Goal: Information Seeking & Learning: Learn about a topic

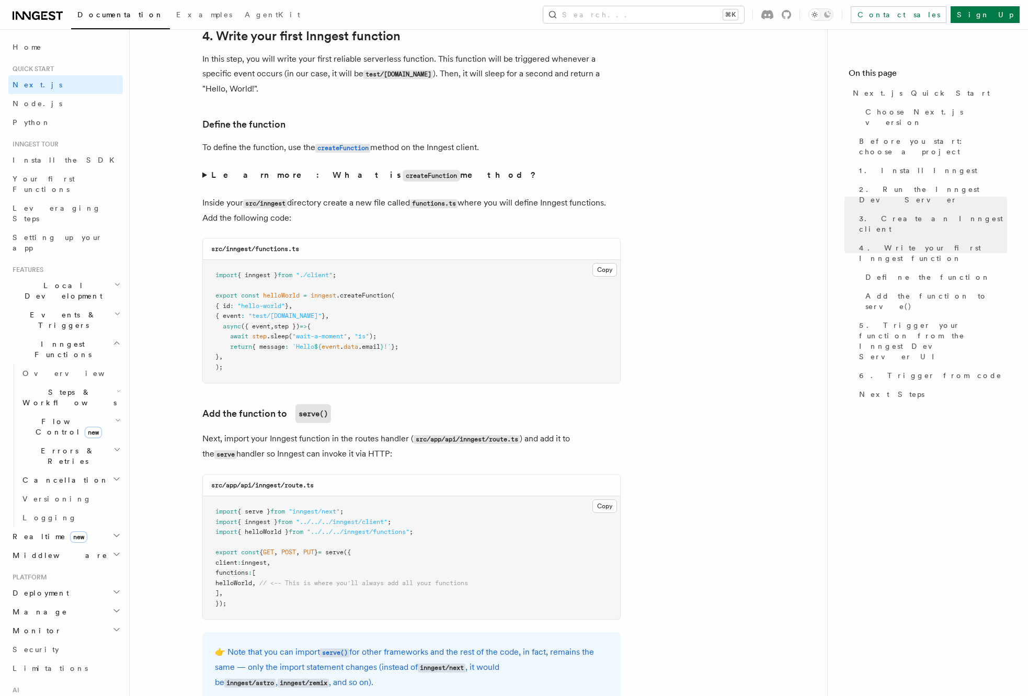
click at [537, 148] on p "To define the function, use the createFunction method on the Inngest client." at bounding box center [411, 147] width 418 height 15
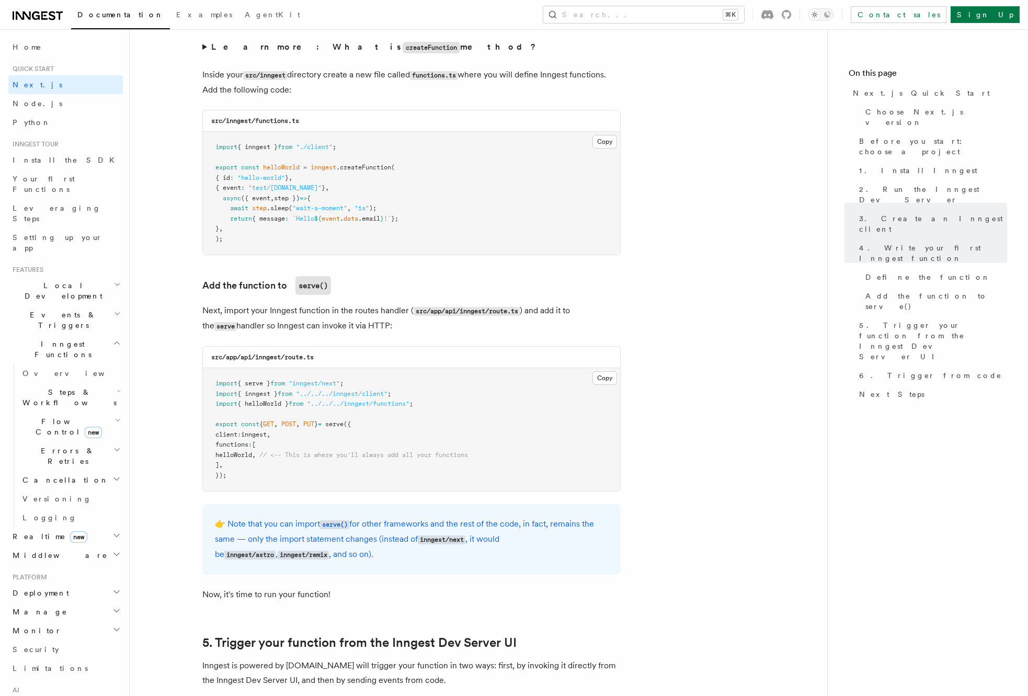
scroll to position [1837, 0]
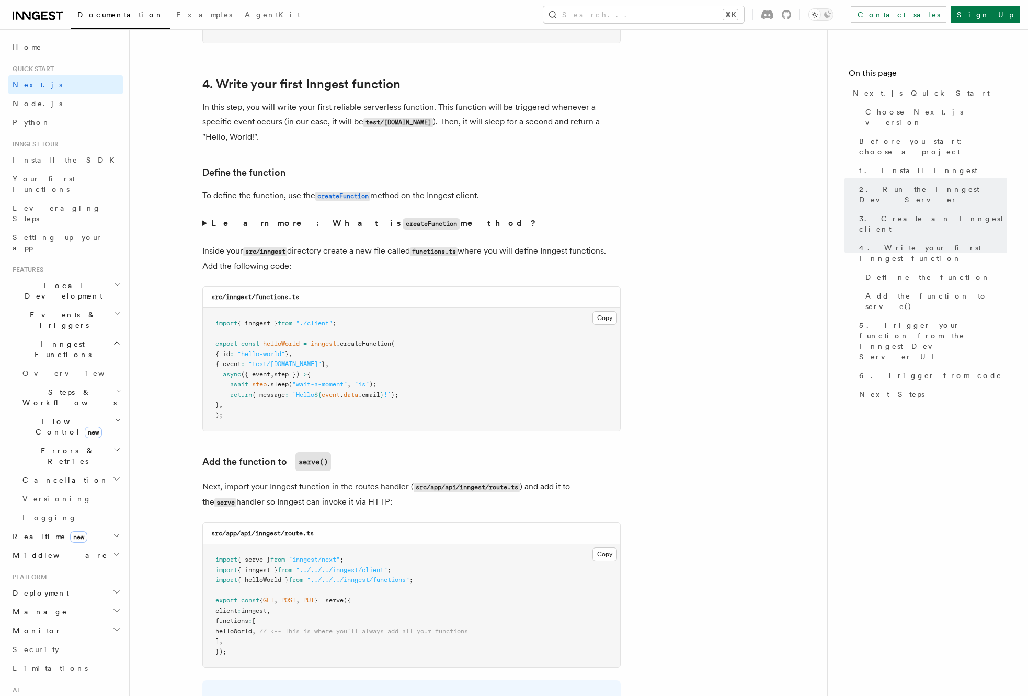
scroll to position [1761, 0]
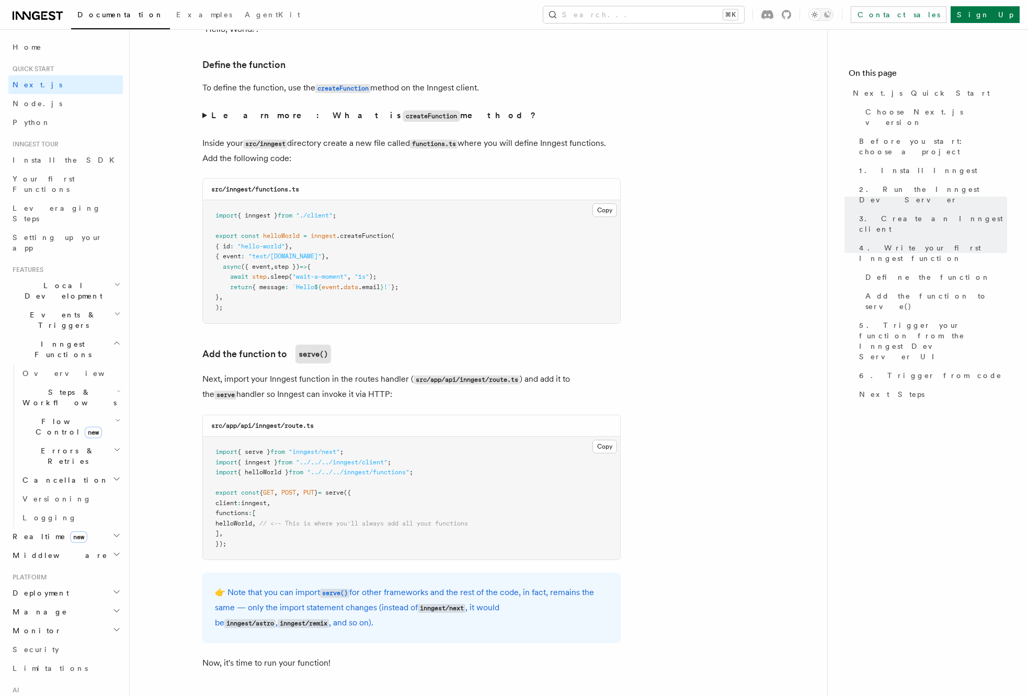
click at [480, 302] on pre "import { inngest } from "./client" ; export const helloWorld = inngest .createF…" at bounding box center [411, 261] width 417 height 123
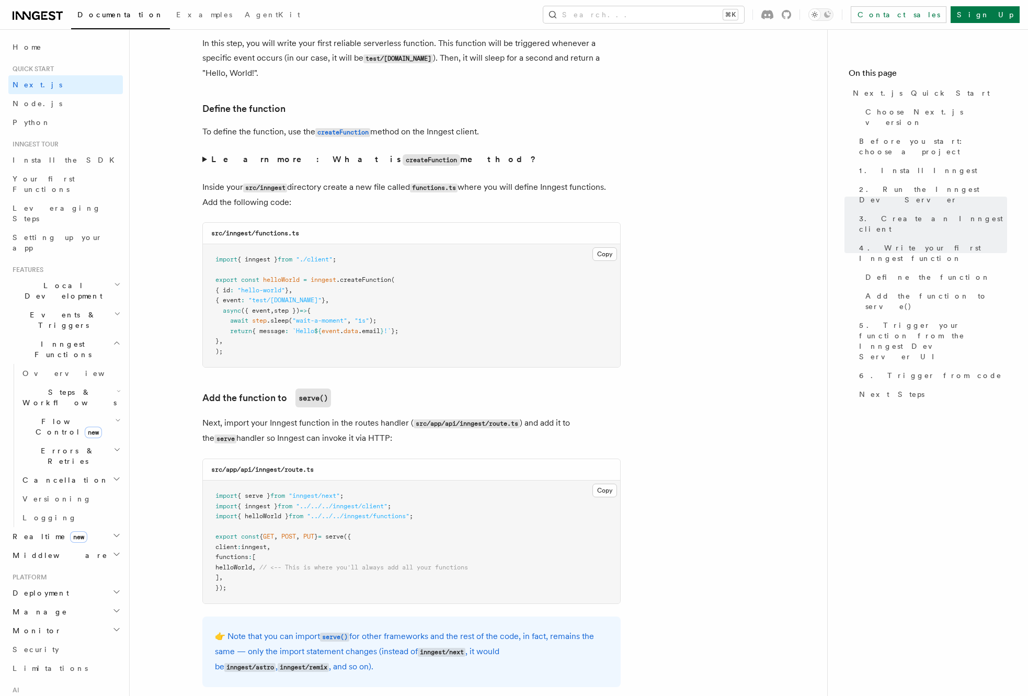
scroll to position [1724, 0]
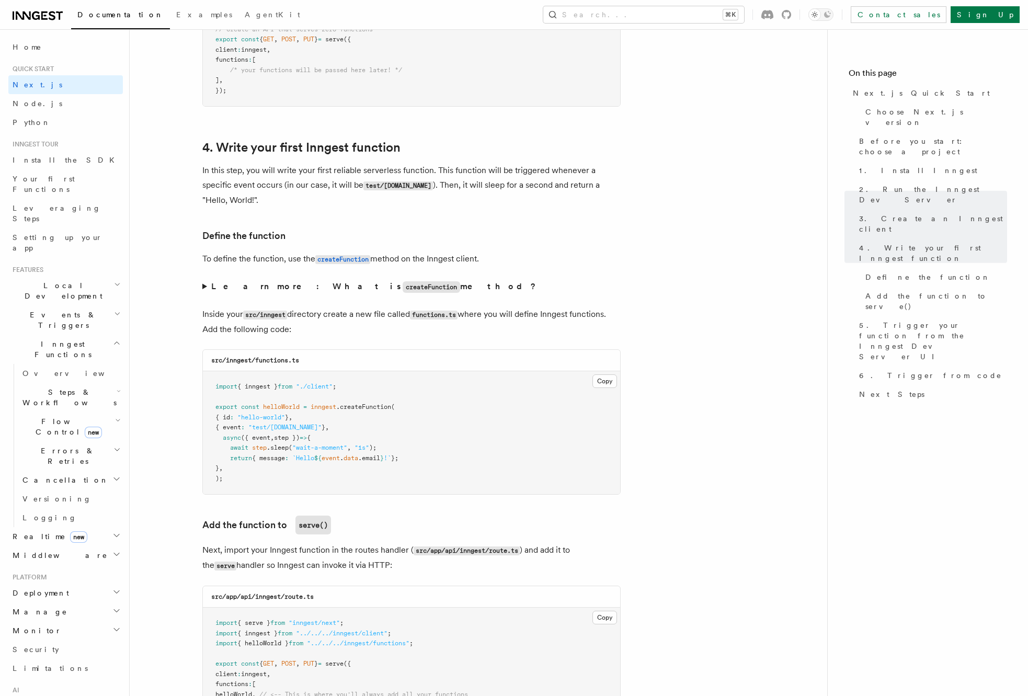
scroll to position [1597, 0]
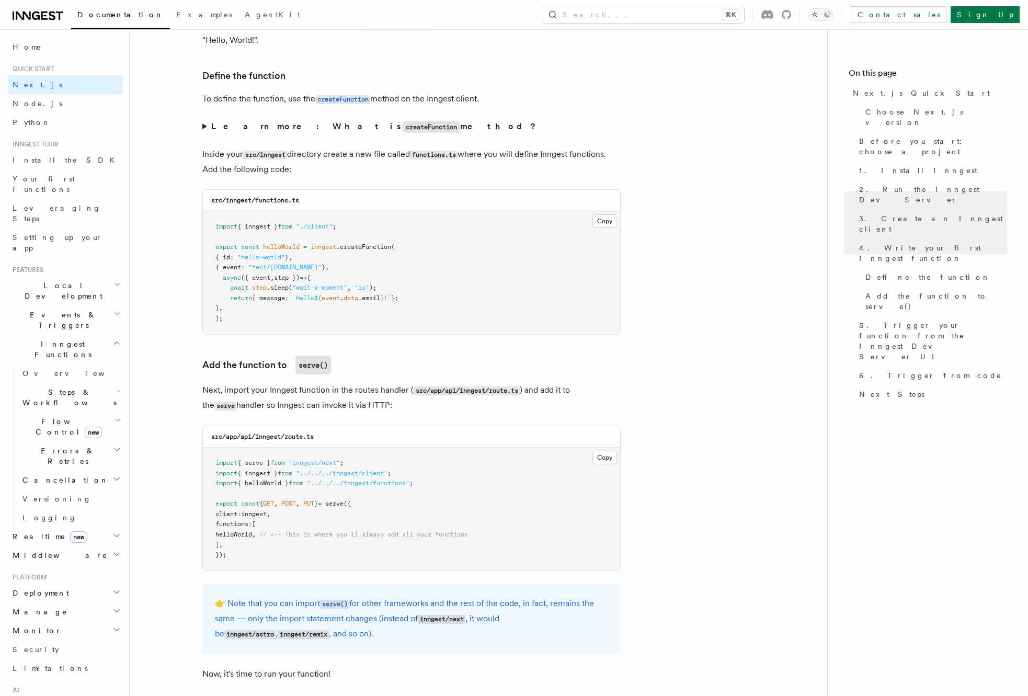
scroll to position [1757, 0]
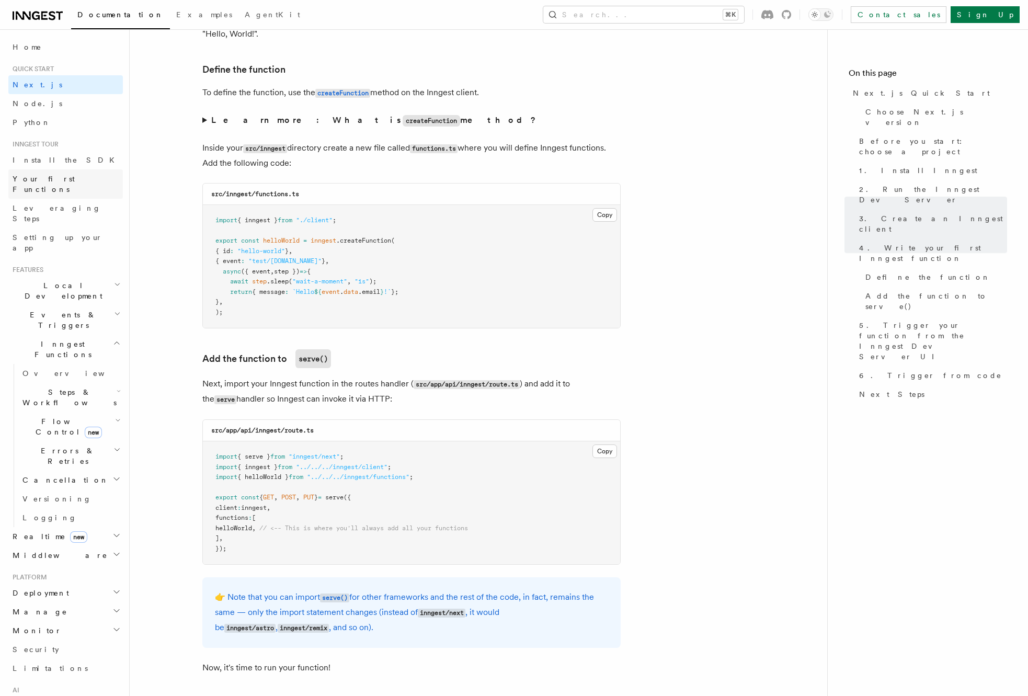
click at [76, 181] on link "Your first Functions" at bounding box center [65, 183] width 114 height 29
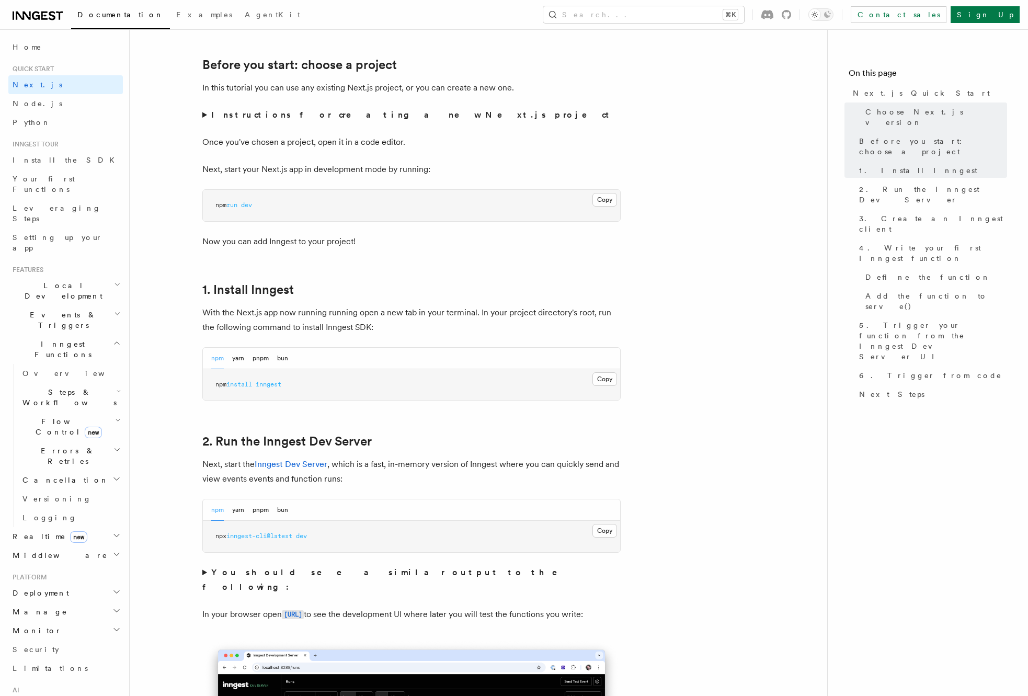
scroll to position [602, 0]
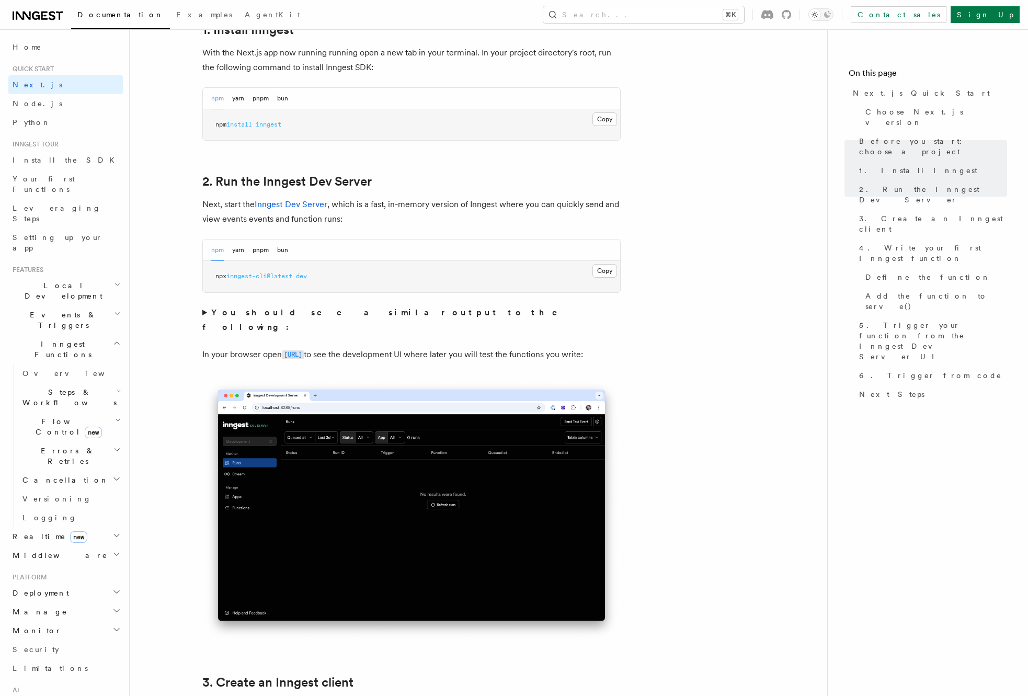
click at [304, 350] on code "http://localhost:8288" at bounding box center [293, 354] width 22 height 9
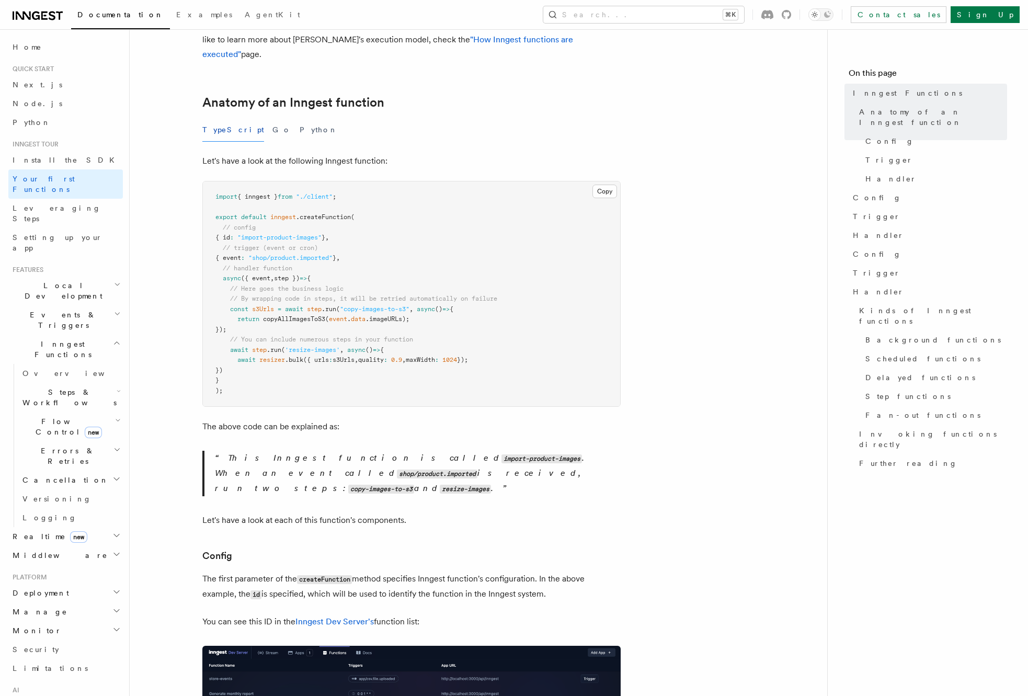
scroll to position [142, 0]
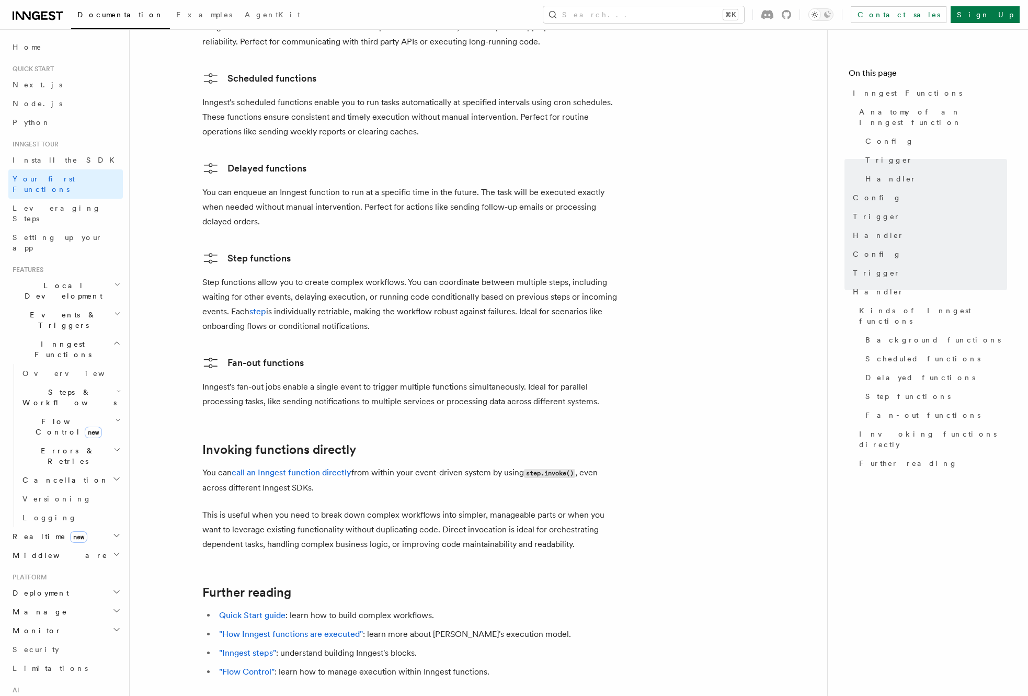
scroll to position [1866, 0]
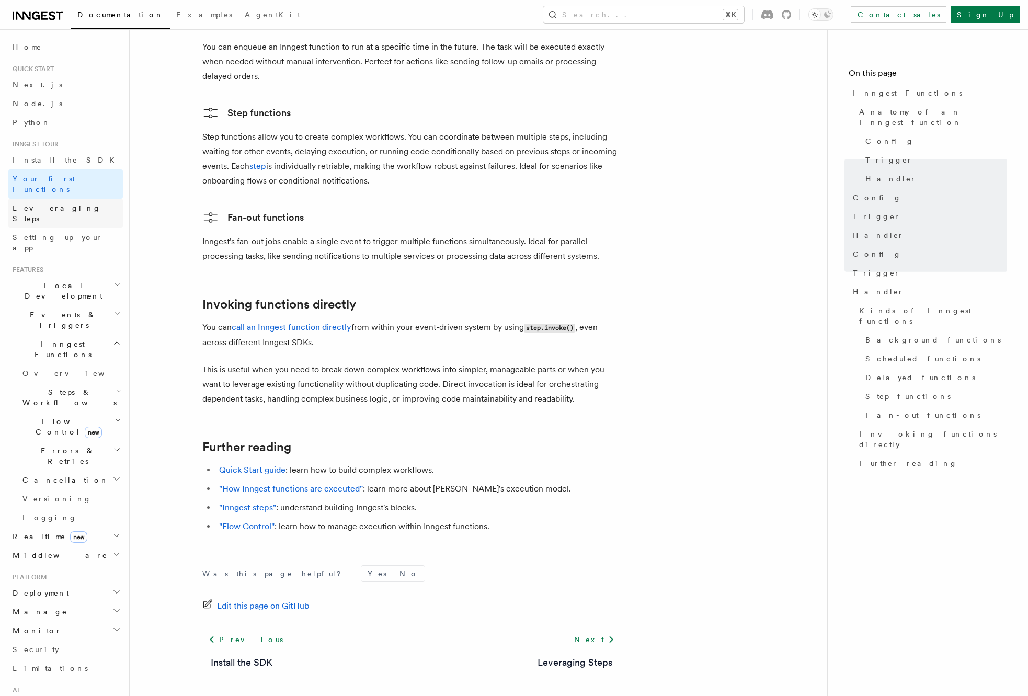
click at [75, 205] on link "Leveraging Steps" at bounding box center [65, 213] width 114 height 29
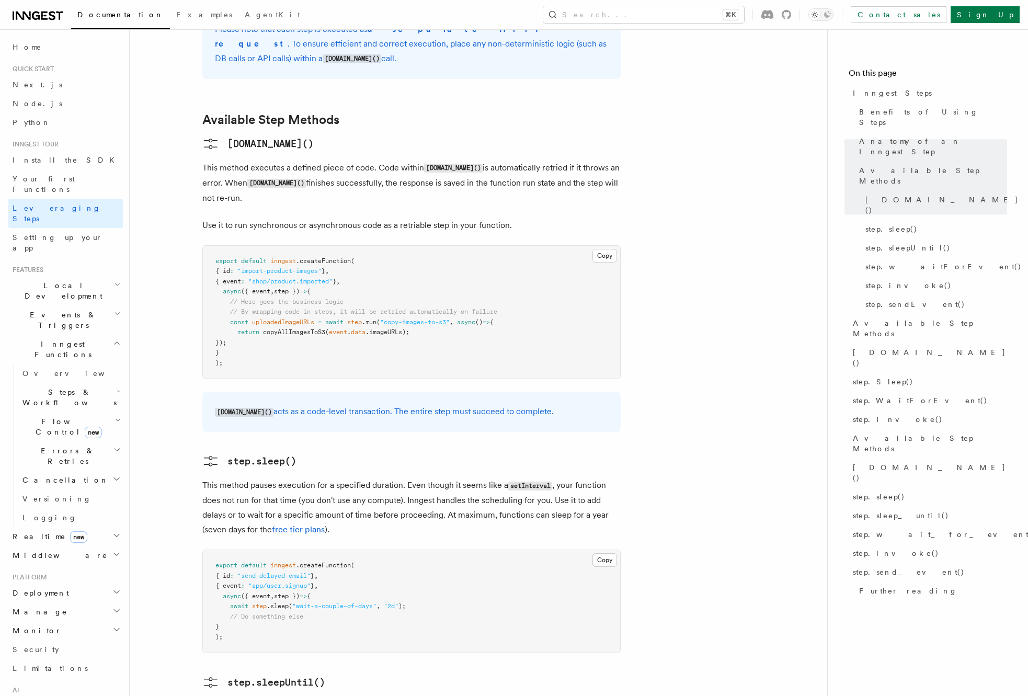
scroll to position [824, 0]
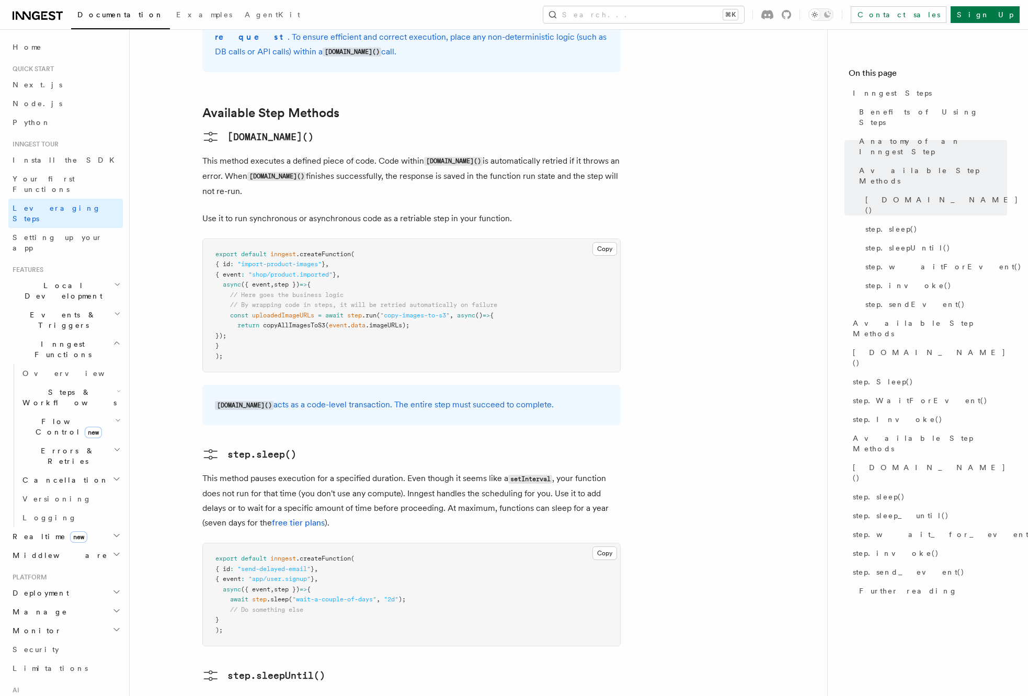
click at [768, 241] on article "Inngest tour Inngest Steps Steps are fundamental building blocks in Inngest fun…" at bounding box center [478, 615] width 664 height 2786
